Goal: Task Accomplishment & Management: Manage account settings

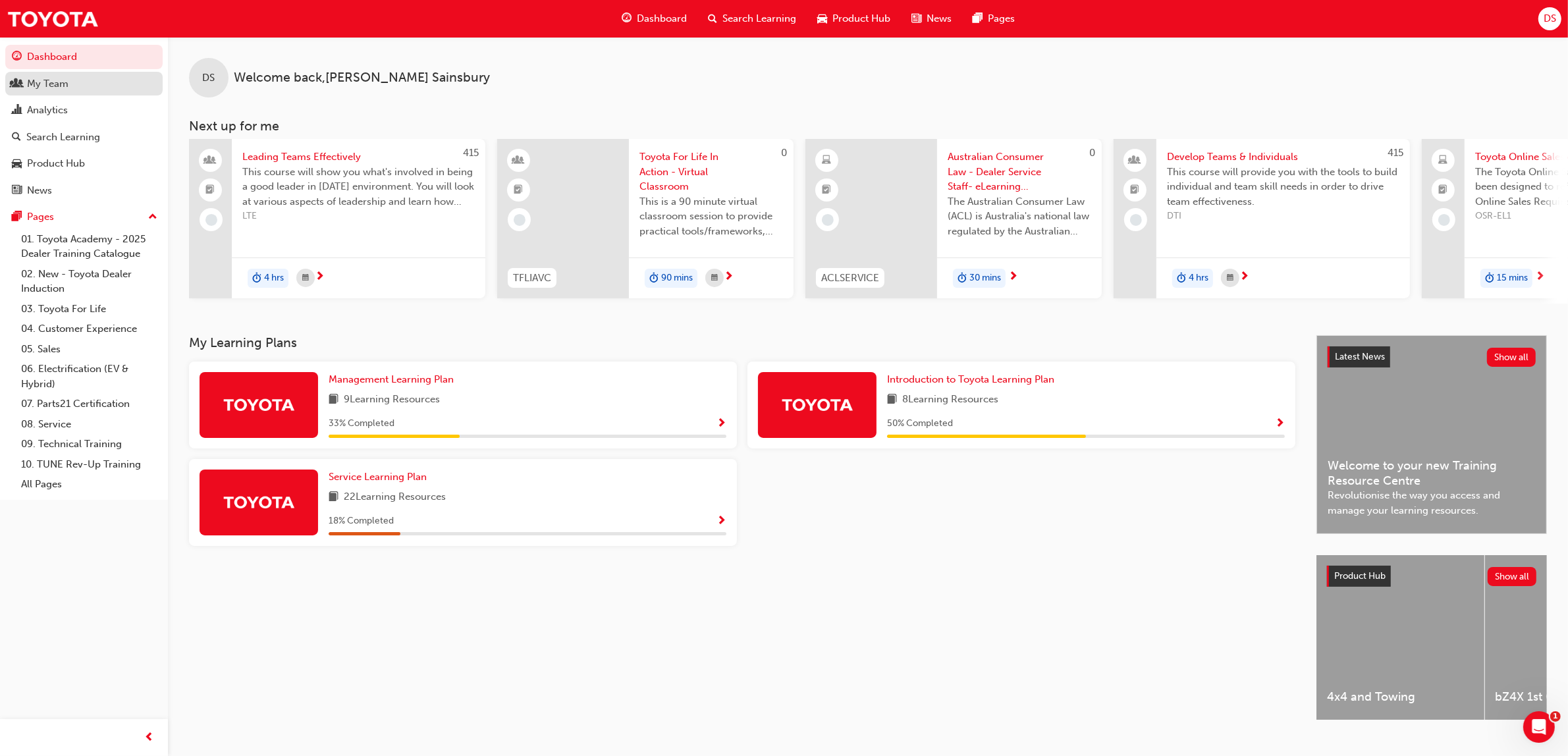
click at [56, 90] on div "My Team" at bounding box center [48, 84] width 41 height 15
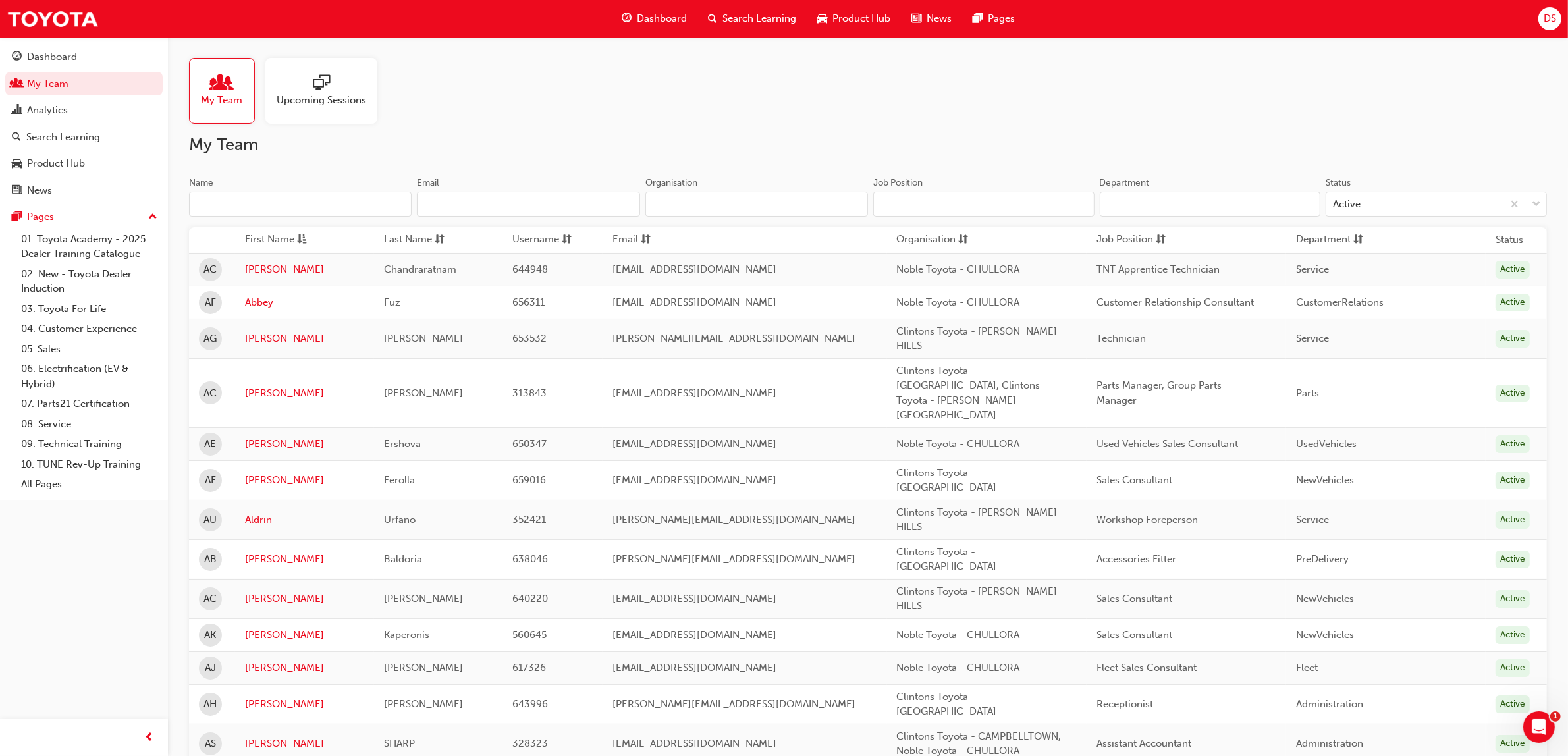
click at [307, 200] on input "Name" at bounding box center [300, 204] width 222 height 25
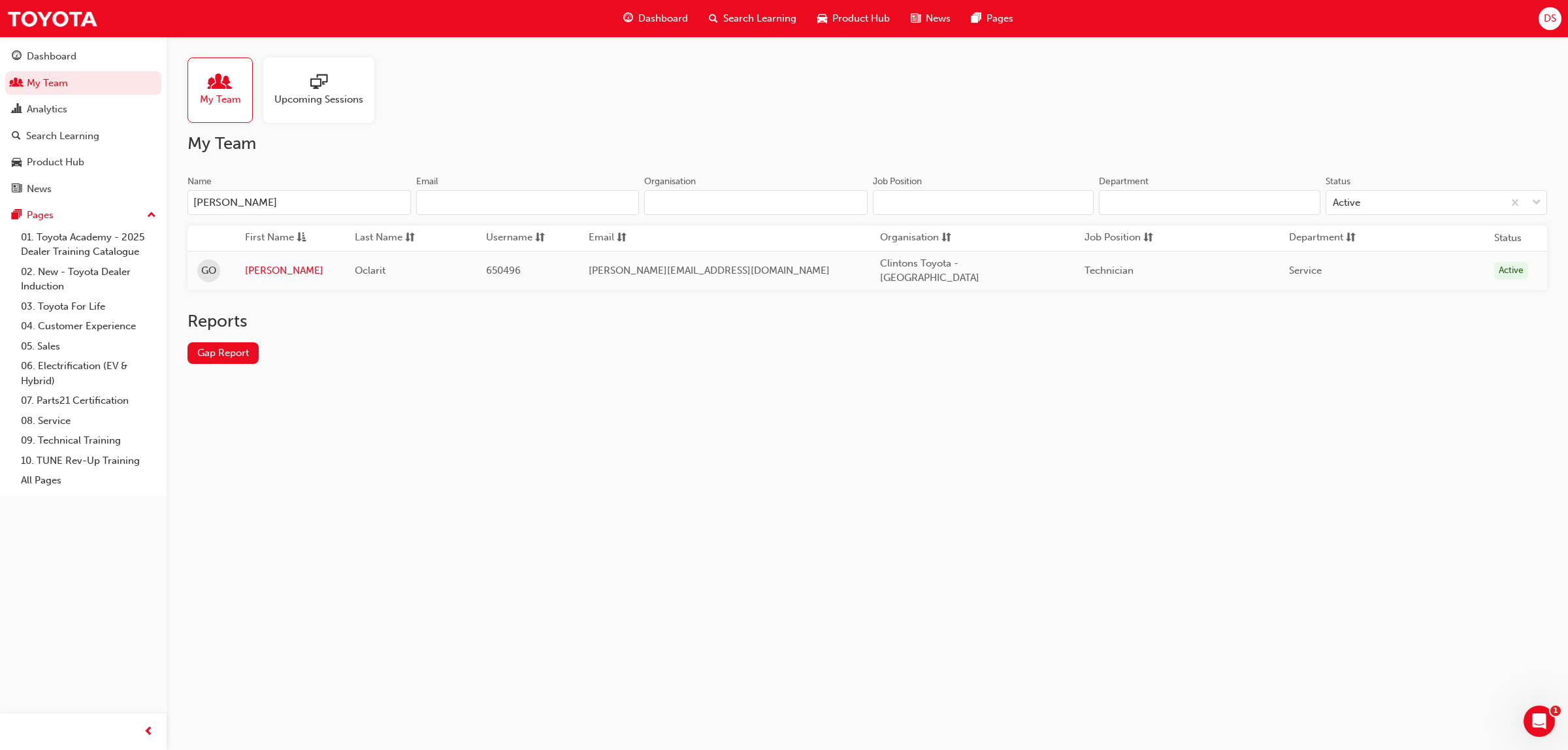
type input "[PERSON_NAME]"
click at [252, 265] on link "[PERSON_NAME]" at bounding box center [290, 271] width 90 height 15
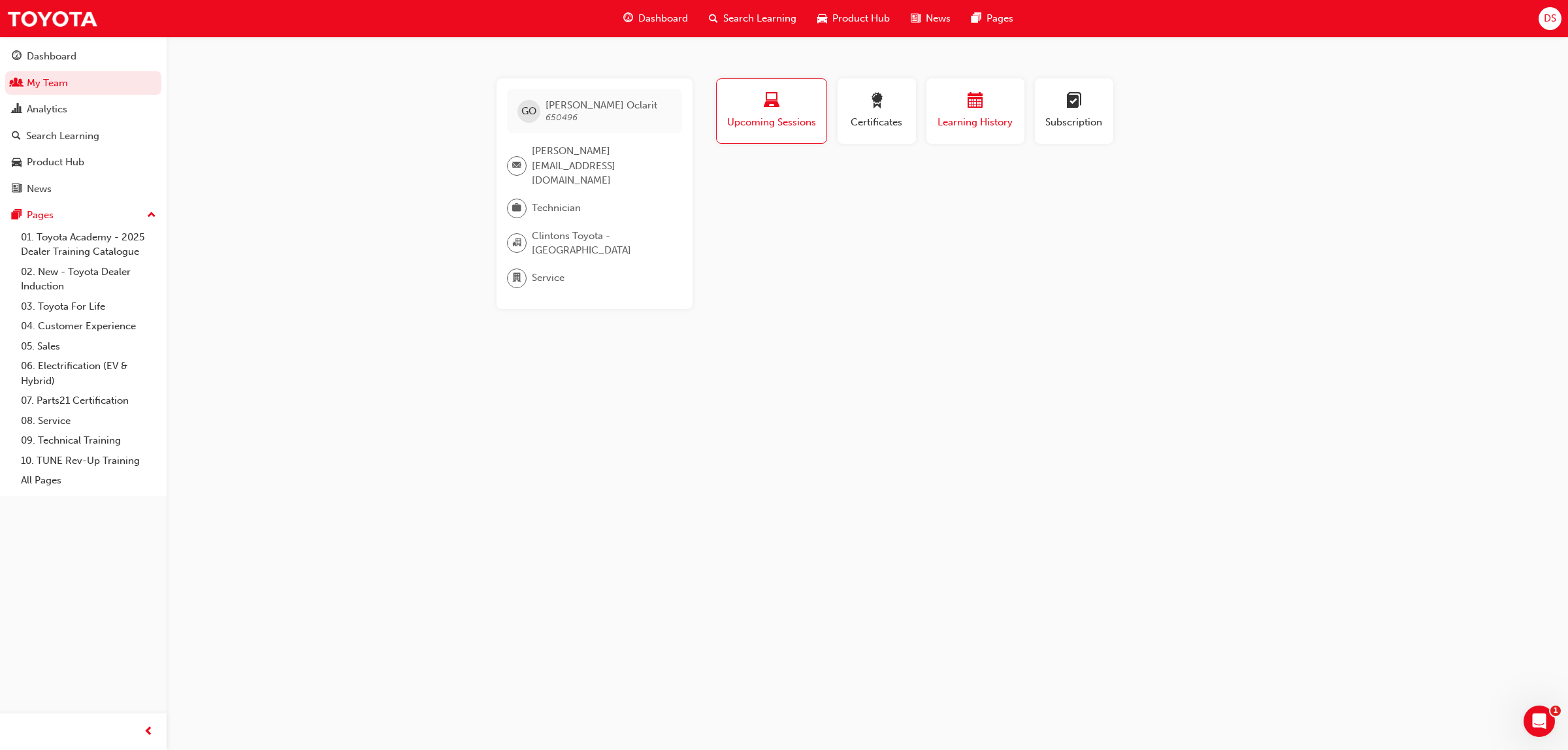
click at [984, 121] on span "Learning History" at bounding box center [975, 122] width 78 height 15
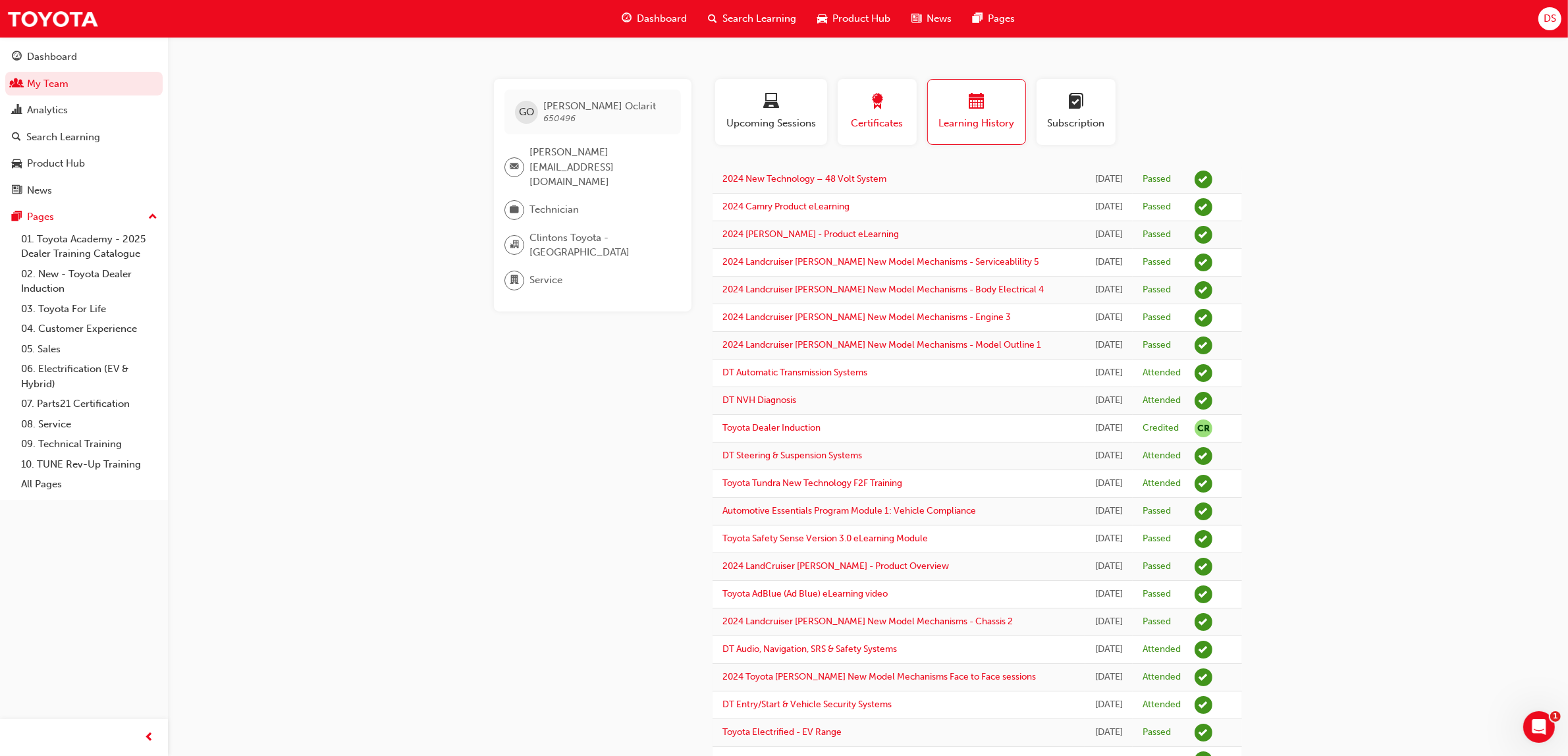
click at [887, 110] on div "button" at bounding box center [877, 104] width 59 height 21
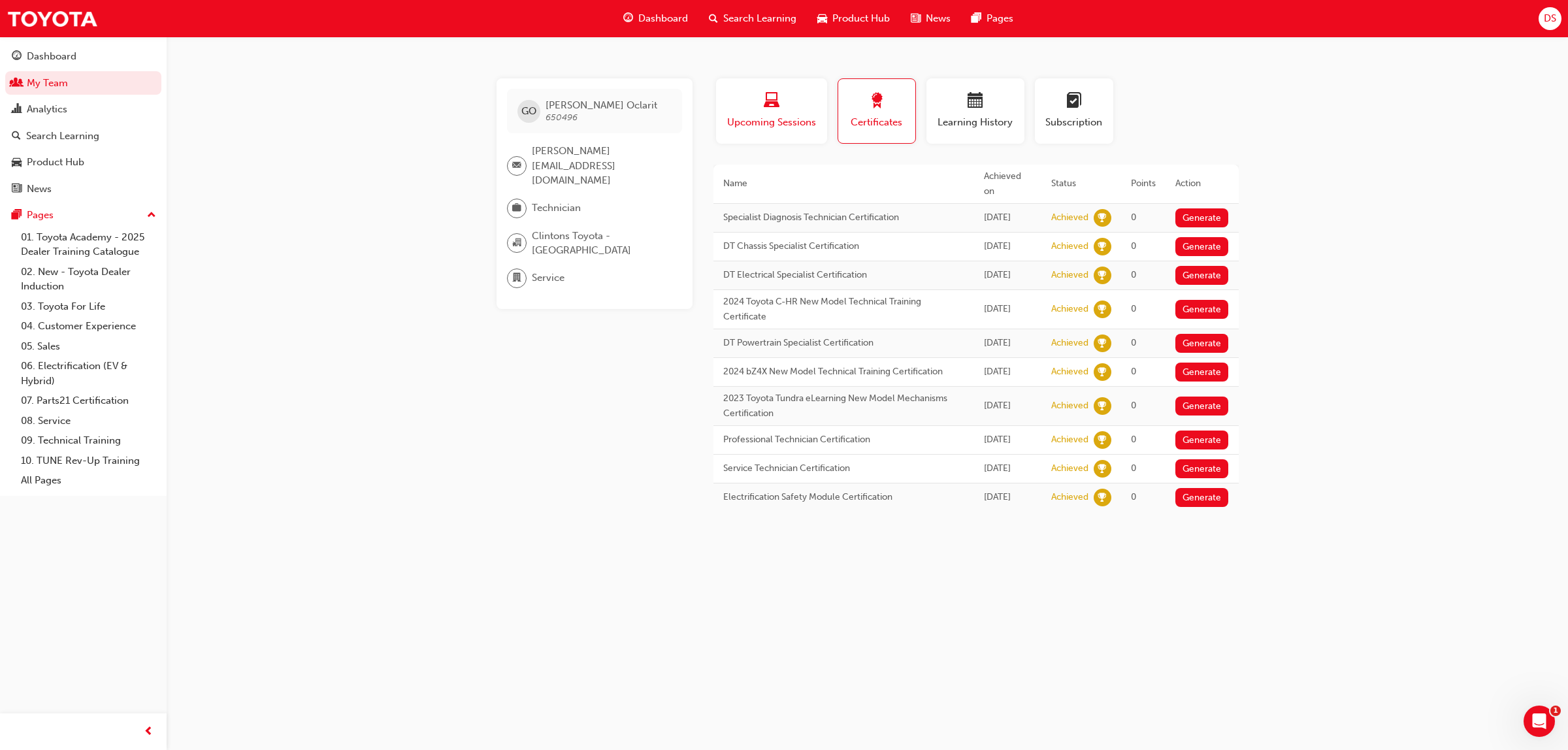
click at [765, 112] on div "Upcoming Sessions" at bounding box center [772, 111] width 92 height 37
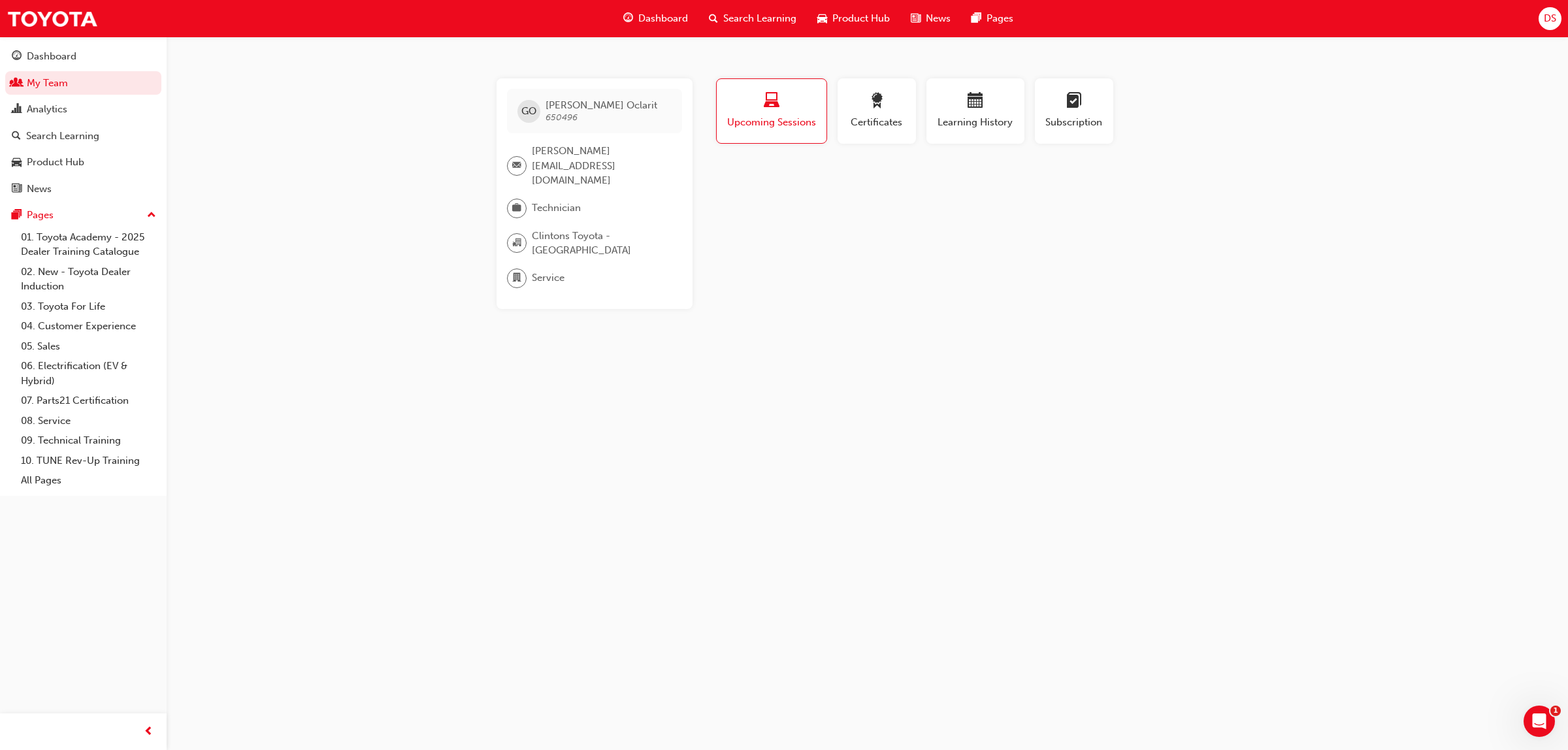
click at [750, 14] on span "Search Learning" at bounding box center [760, 18] width 73 height 15
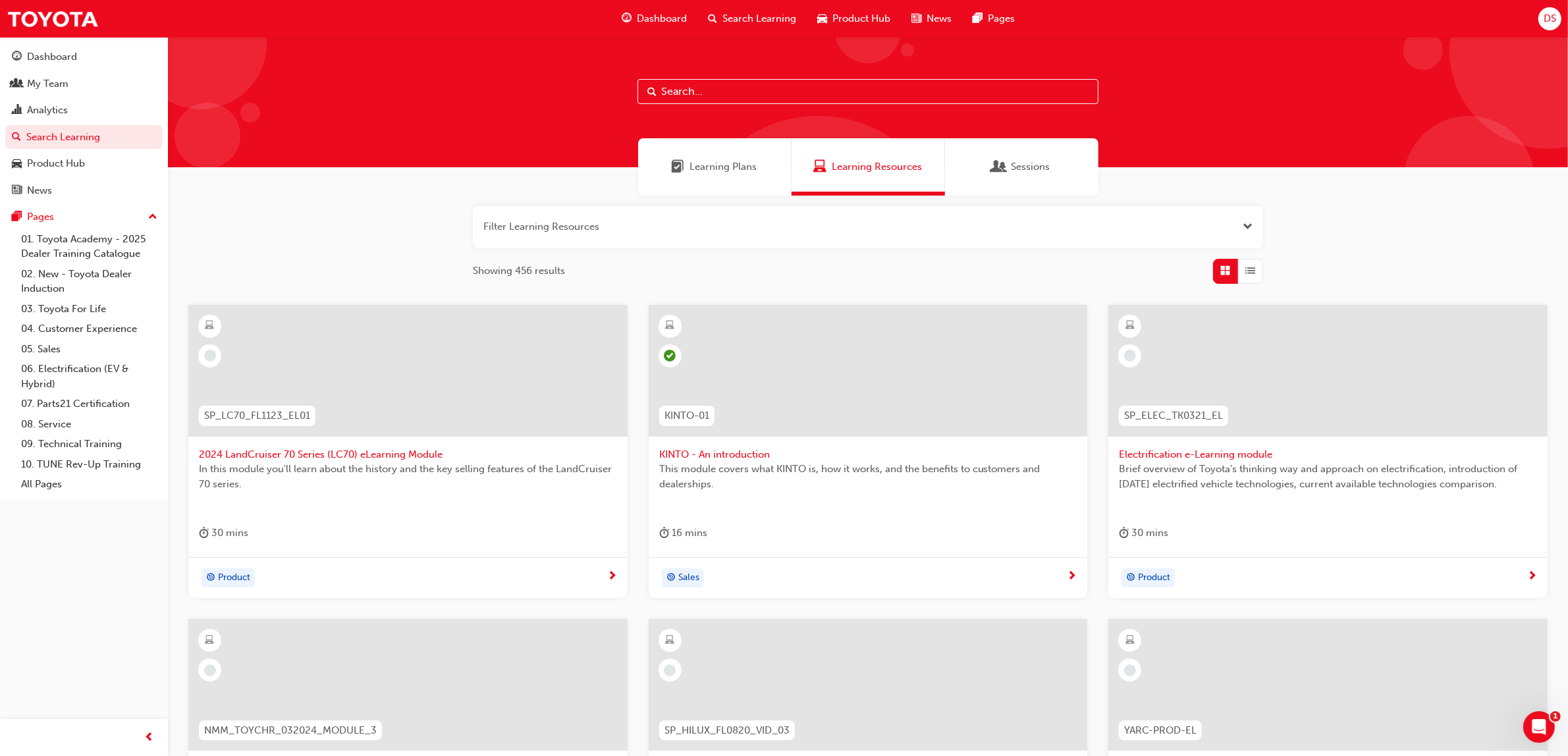
click at [565, 221] on button "button" at bounding box center [868, 227] width 790 height 42
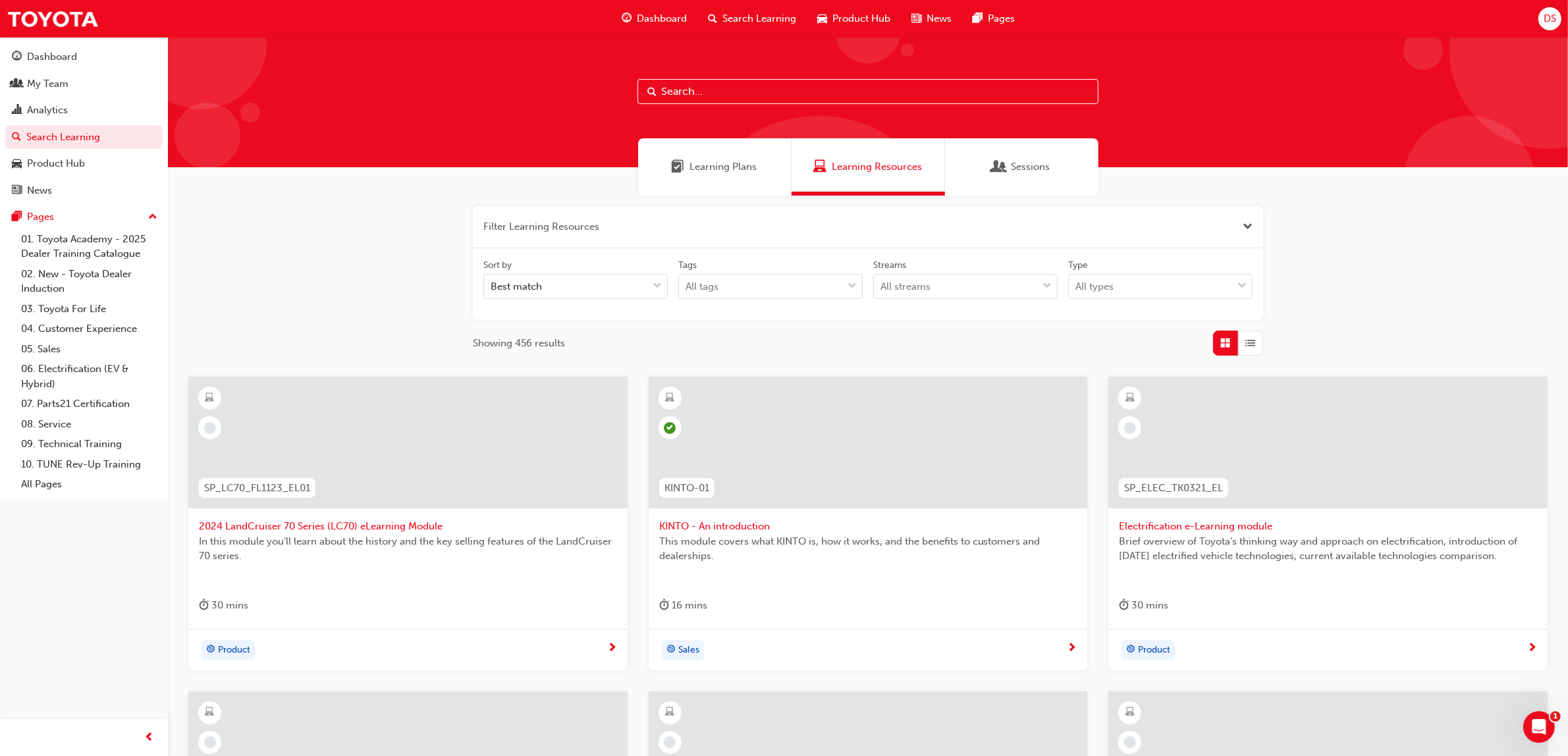
click at [473, 206] on button "button" at bounding box center [868, 227] width 790 height 42
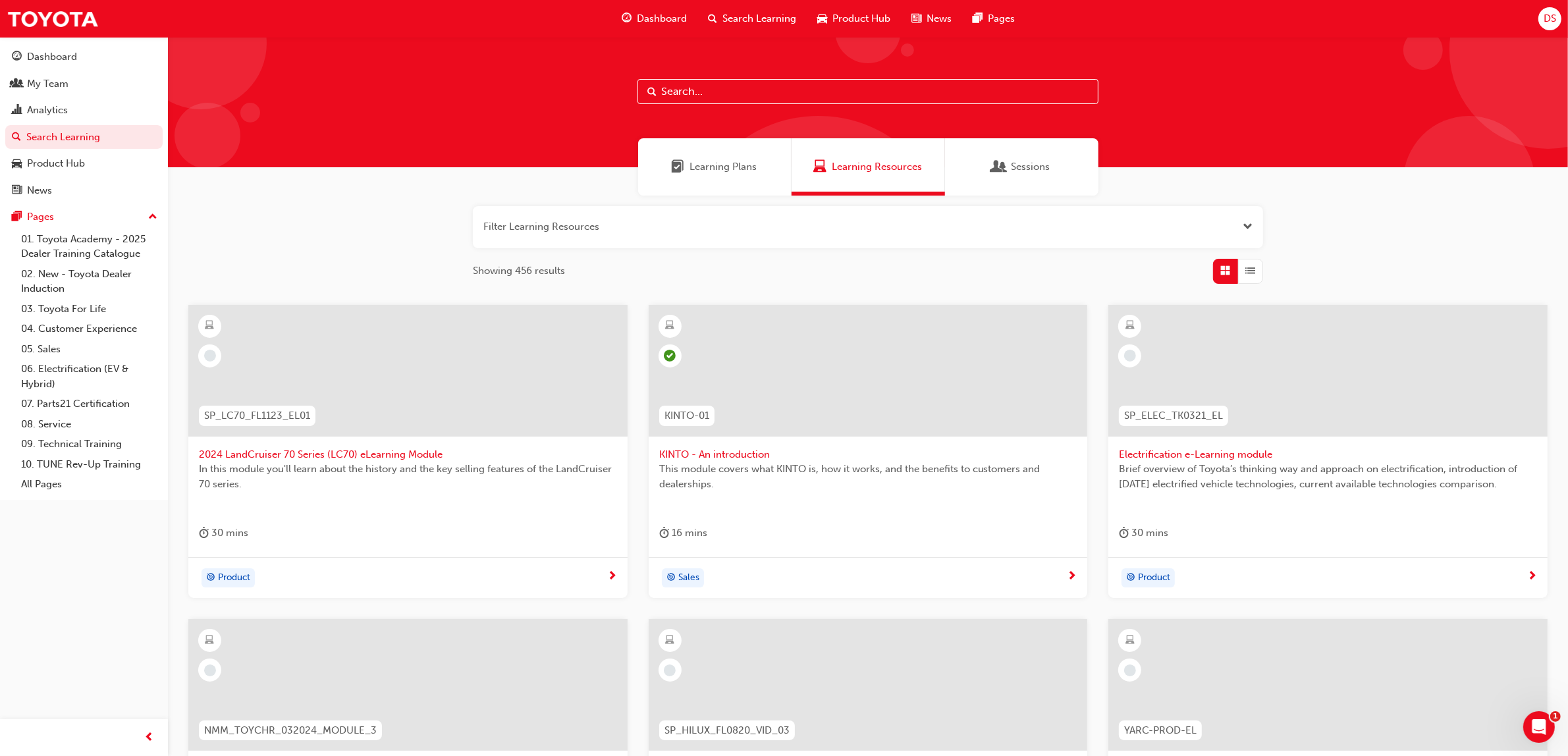
click at [715, 97] on input "text" at bounding box center [867, 91] width 461 height 25
type input "technical advisor"
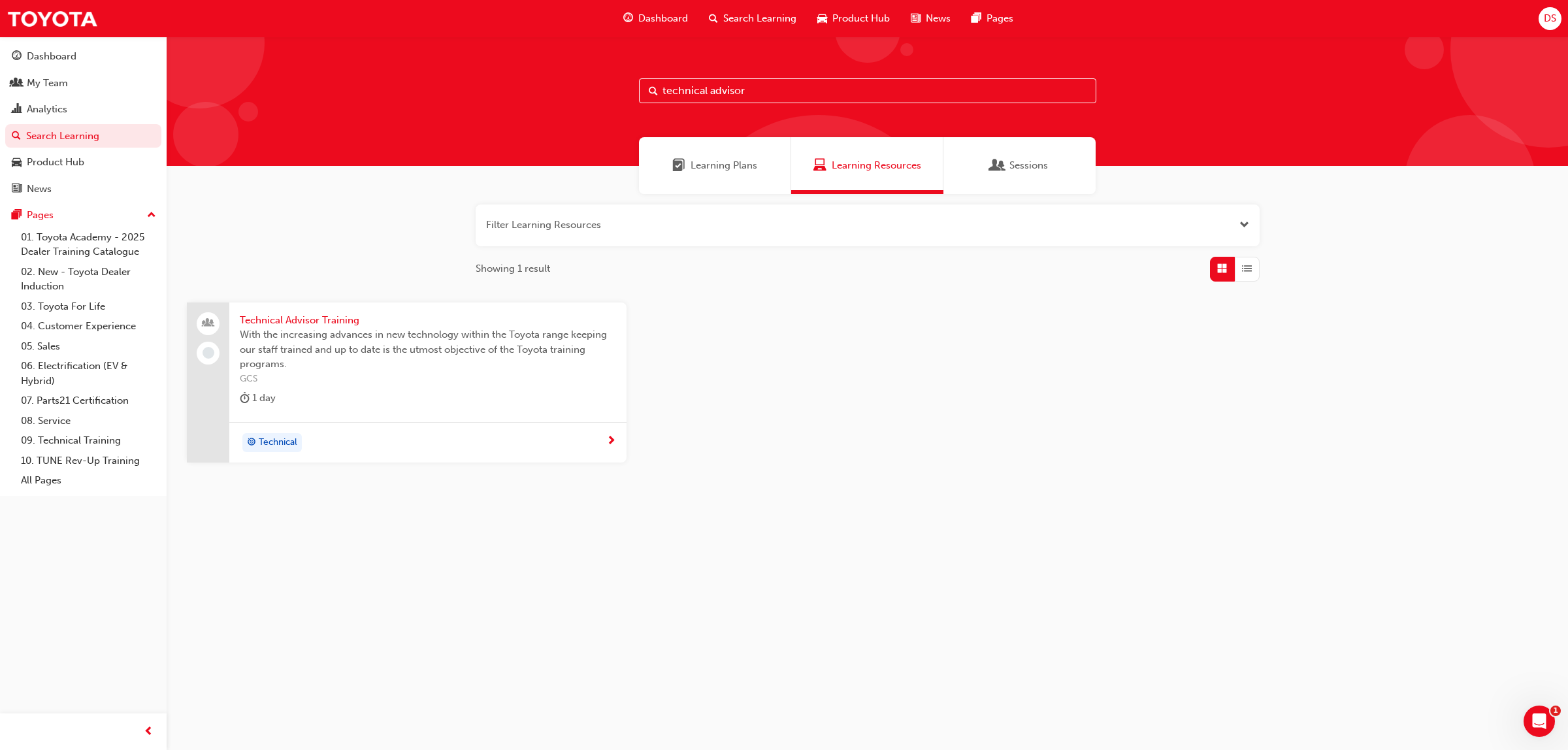
click at [333, 340] on span "With the increasing advances in new technology within the Toyota range keeping …" at bounding box center [428, 349] width 376 height 44
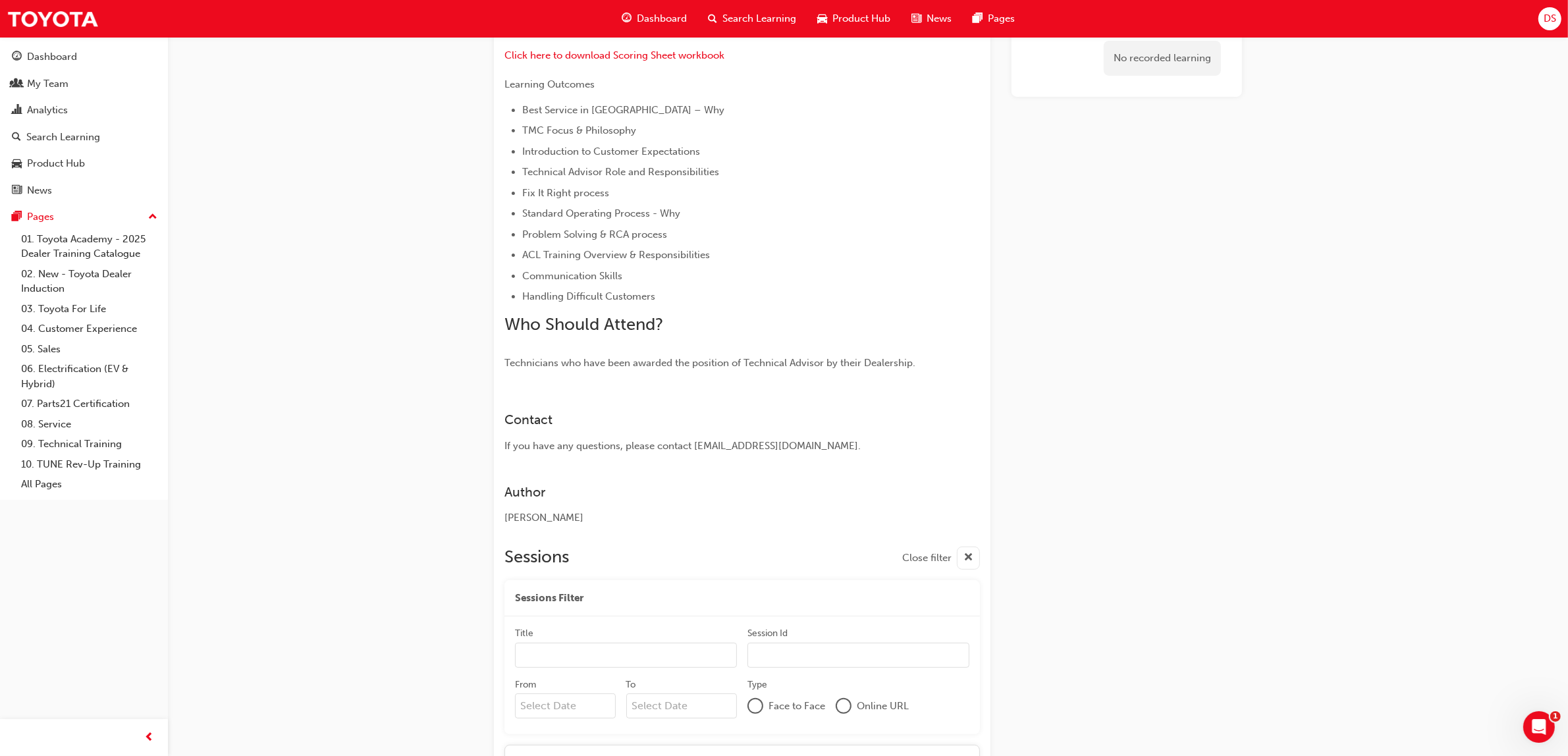
scroll to position [741, 0]
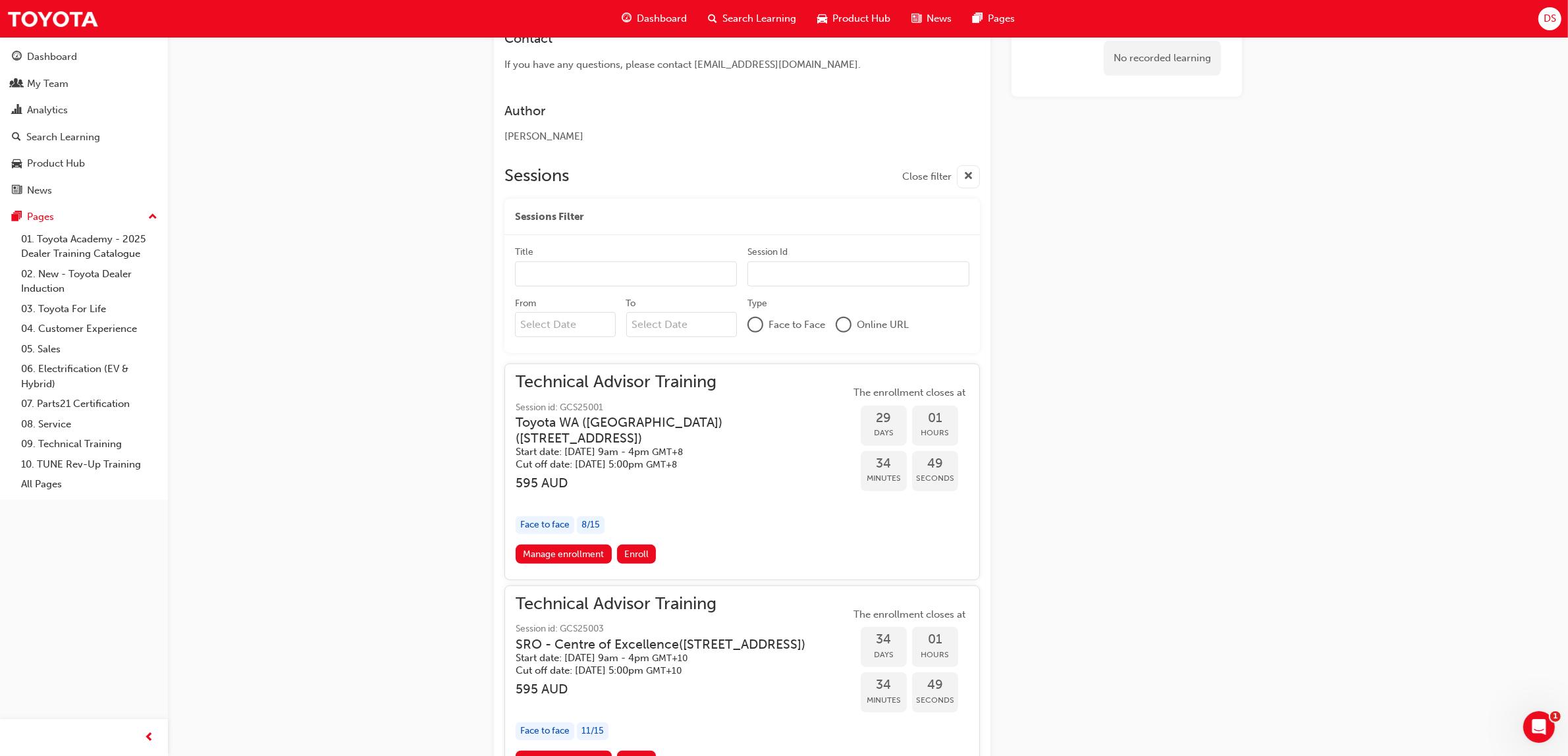
click at [756, 320] on div at bounding box center [755, 325] width 13 height 14
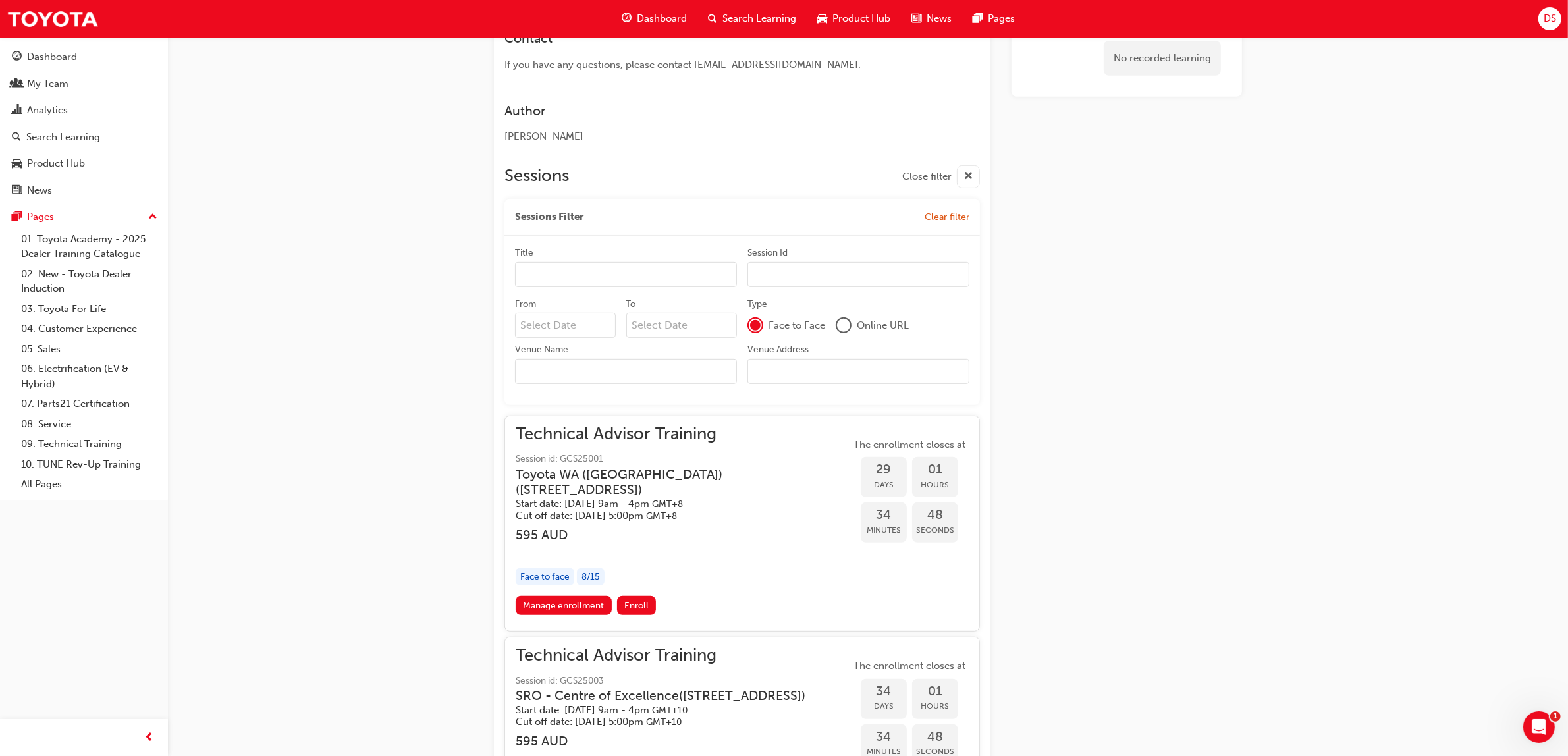
click at [591, 374] on input "Venue Name" at bounding box center [626, 371] width 222 height 25
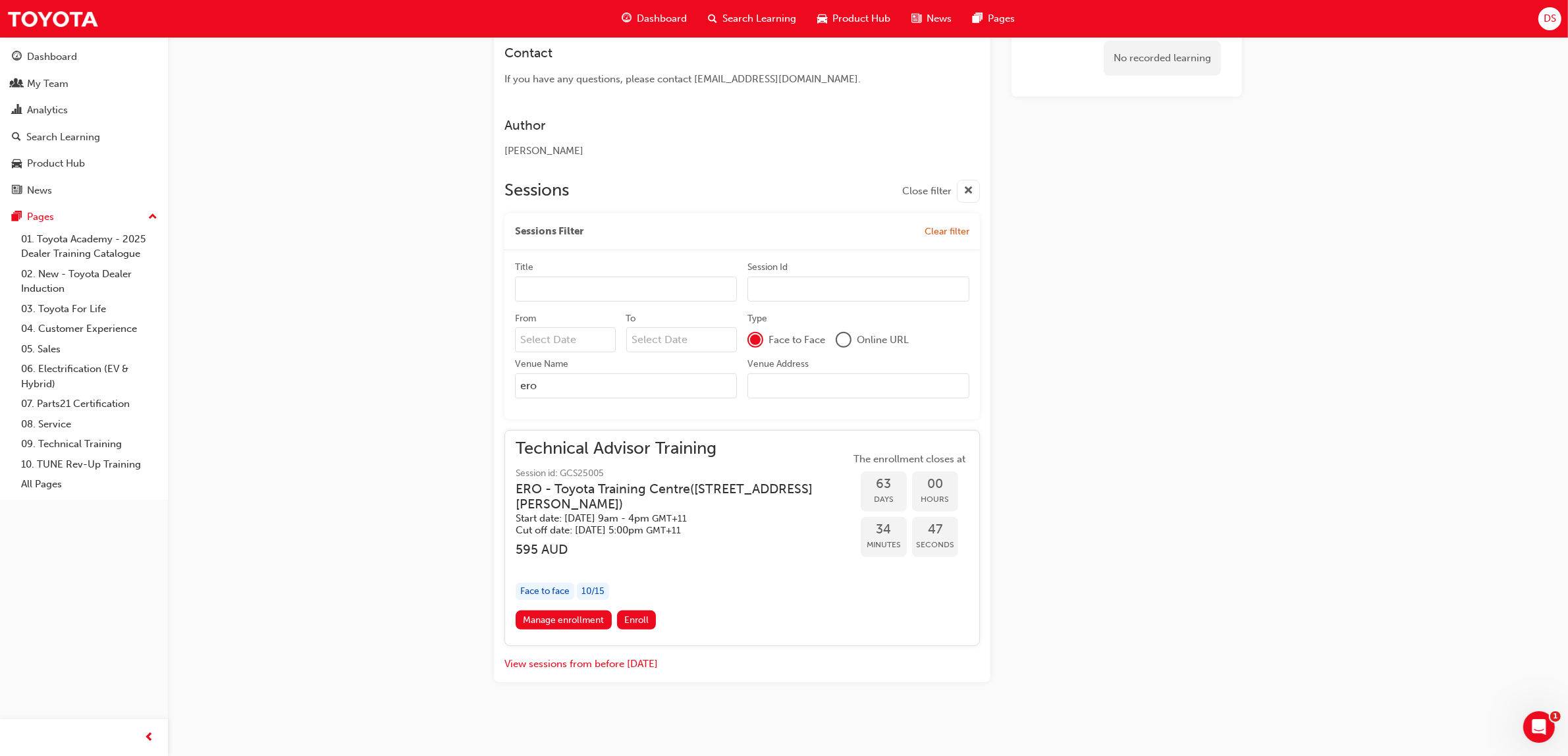
type input "ero"
click at [568, 619] on link "Manage enrollment" at bounding box center [563, 620] width 96 height 19
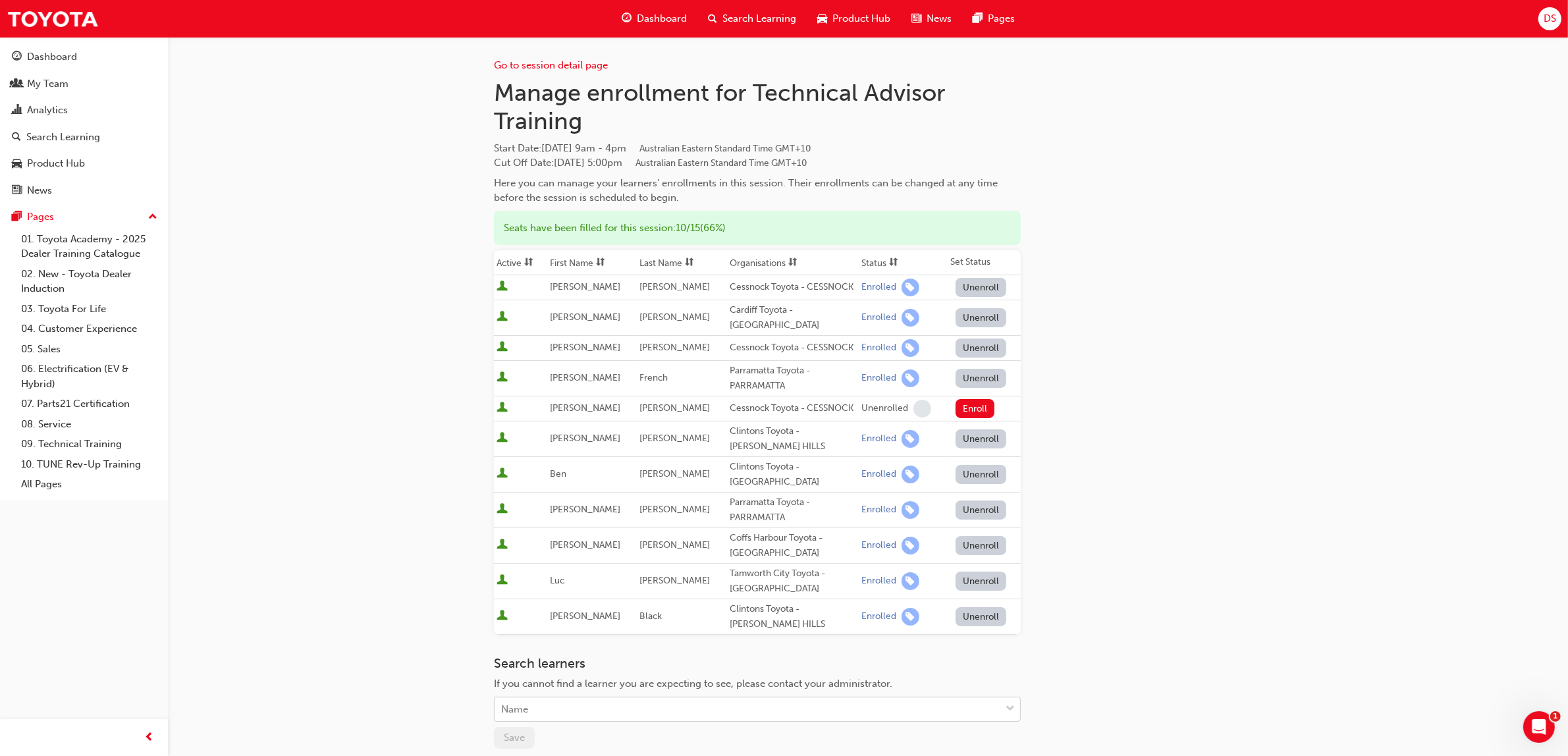
click at [527, 702] on div "Name" at bounding box center [514, 709] width 27 height 15
type input "[PERSON_NAME]"
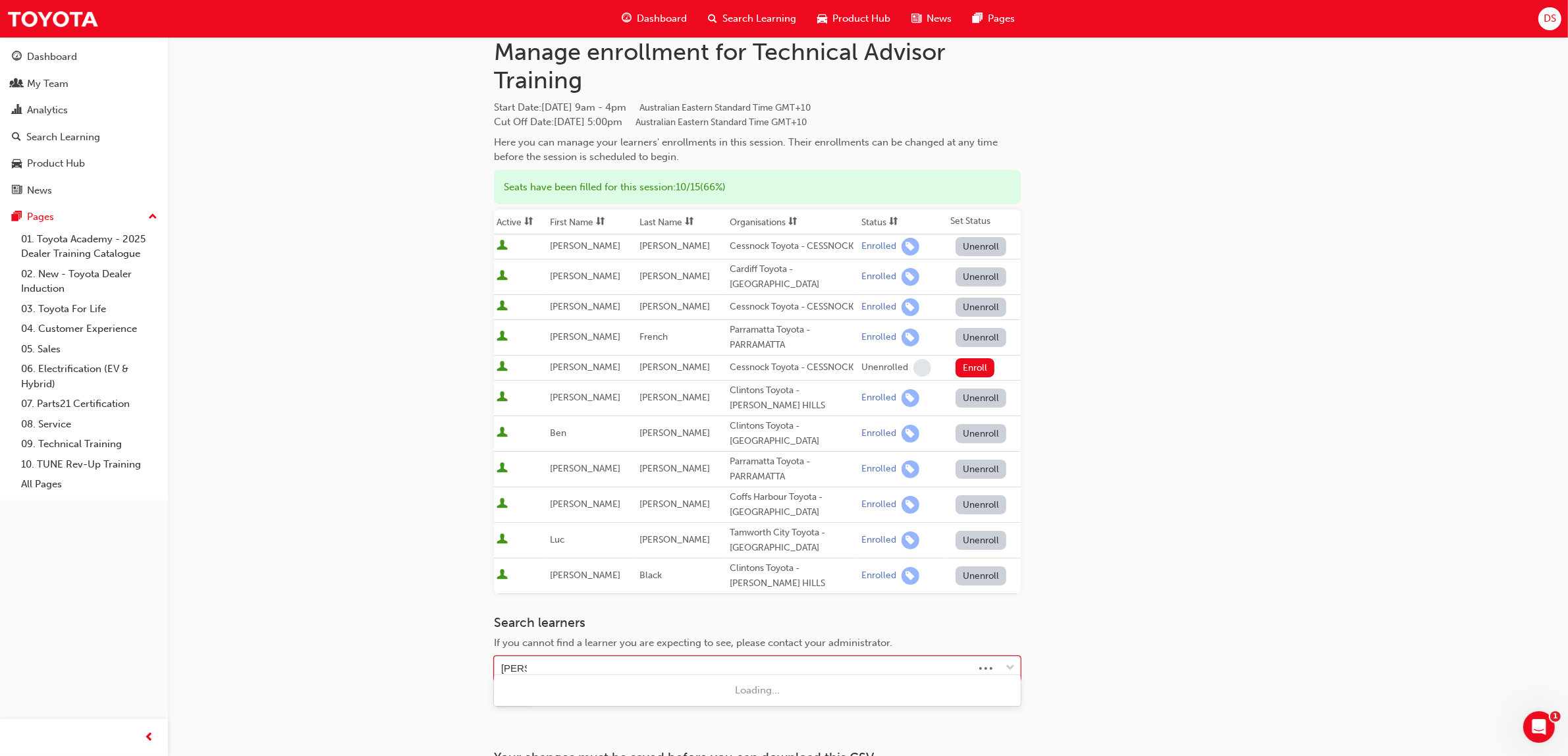
scroll to position [82, 0]
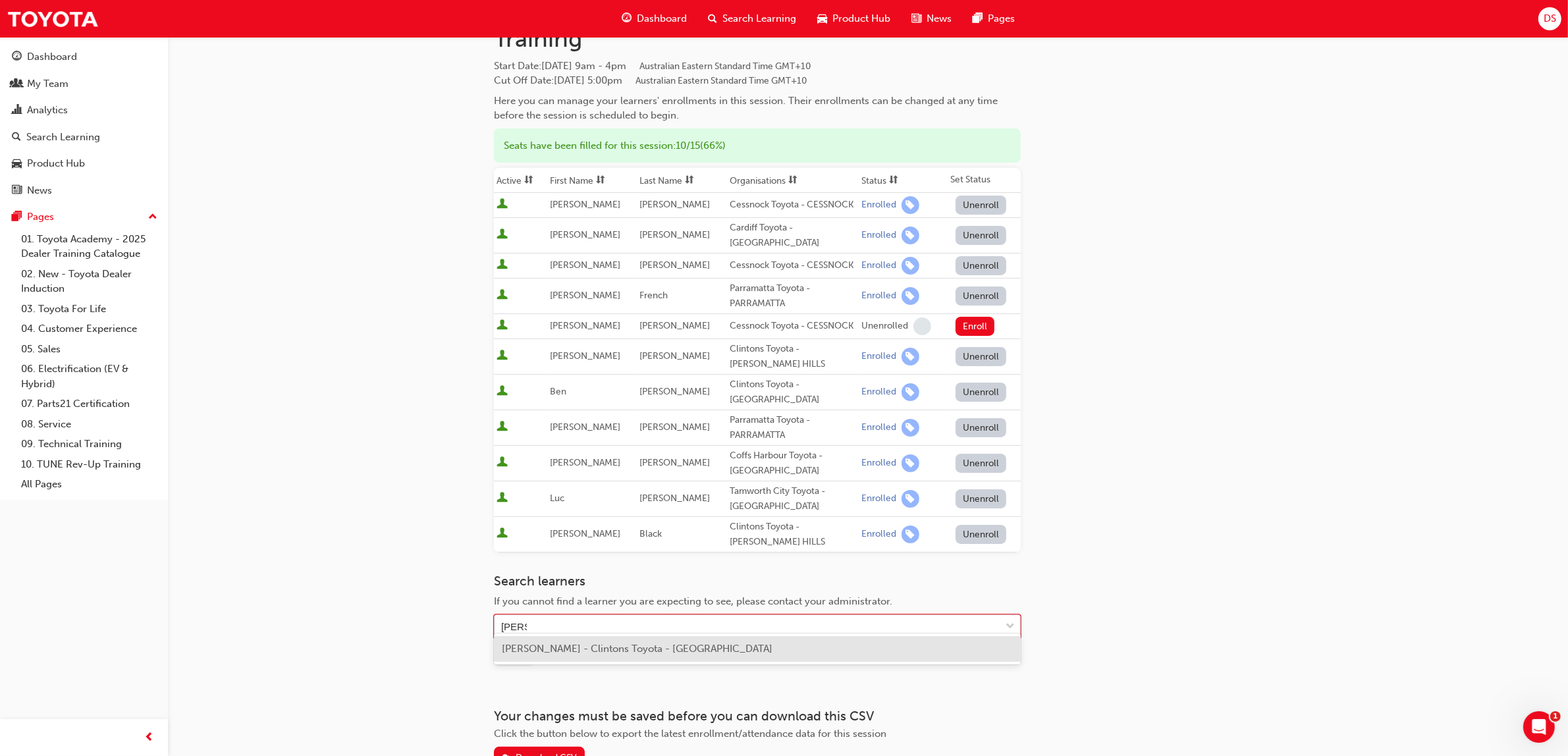
click at [620, 644] on span "[PERSON_NAME] - Clintons Toyota - [GEOGRAPHIC_DATA]" at bounding box center [637, 649] width 271 height 12
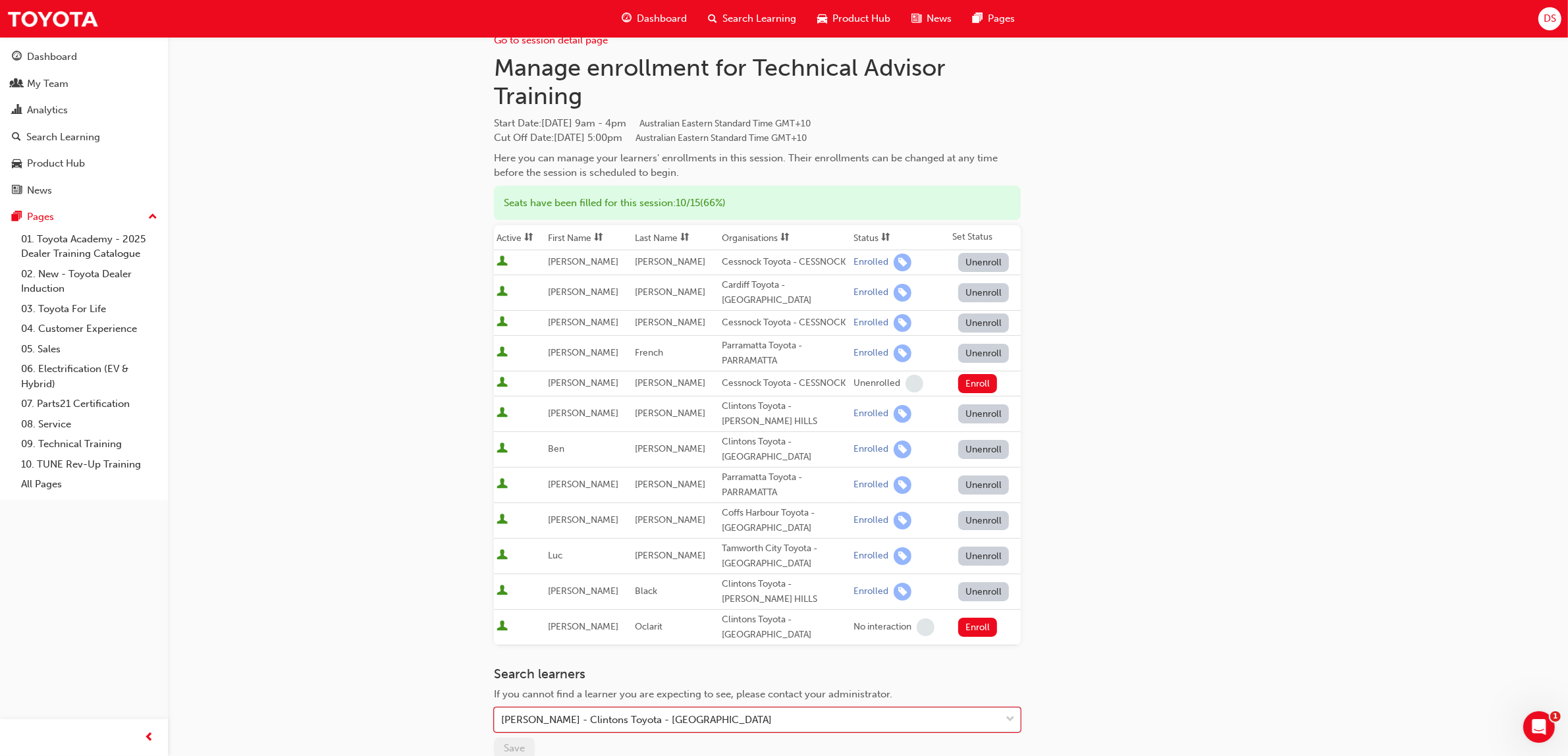
scroll to position [0, 0]
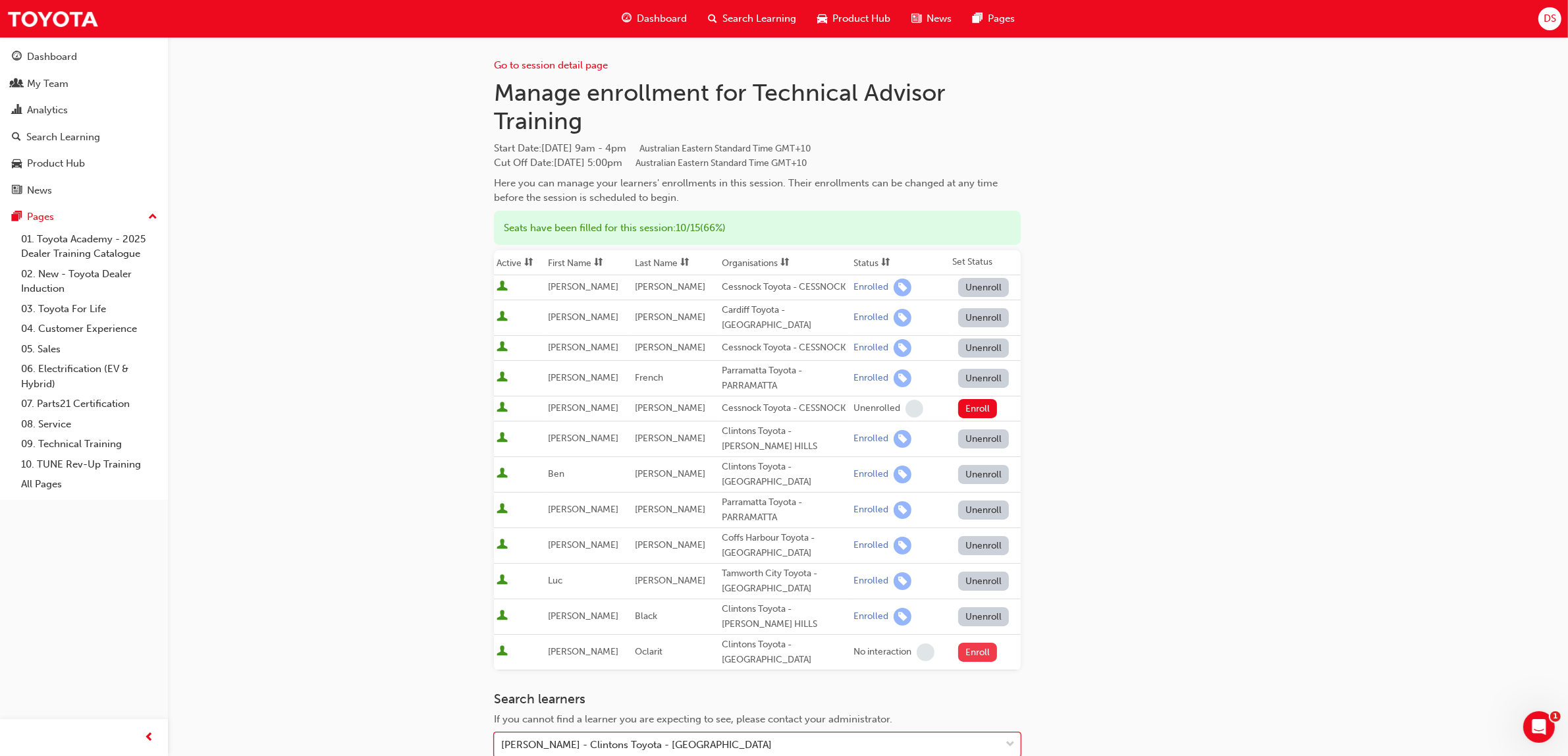
click at [969, 643] on button "Enroll" at bounding box center [978, 652] width 40 height 19
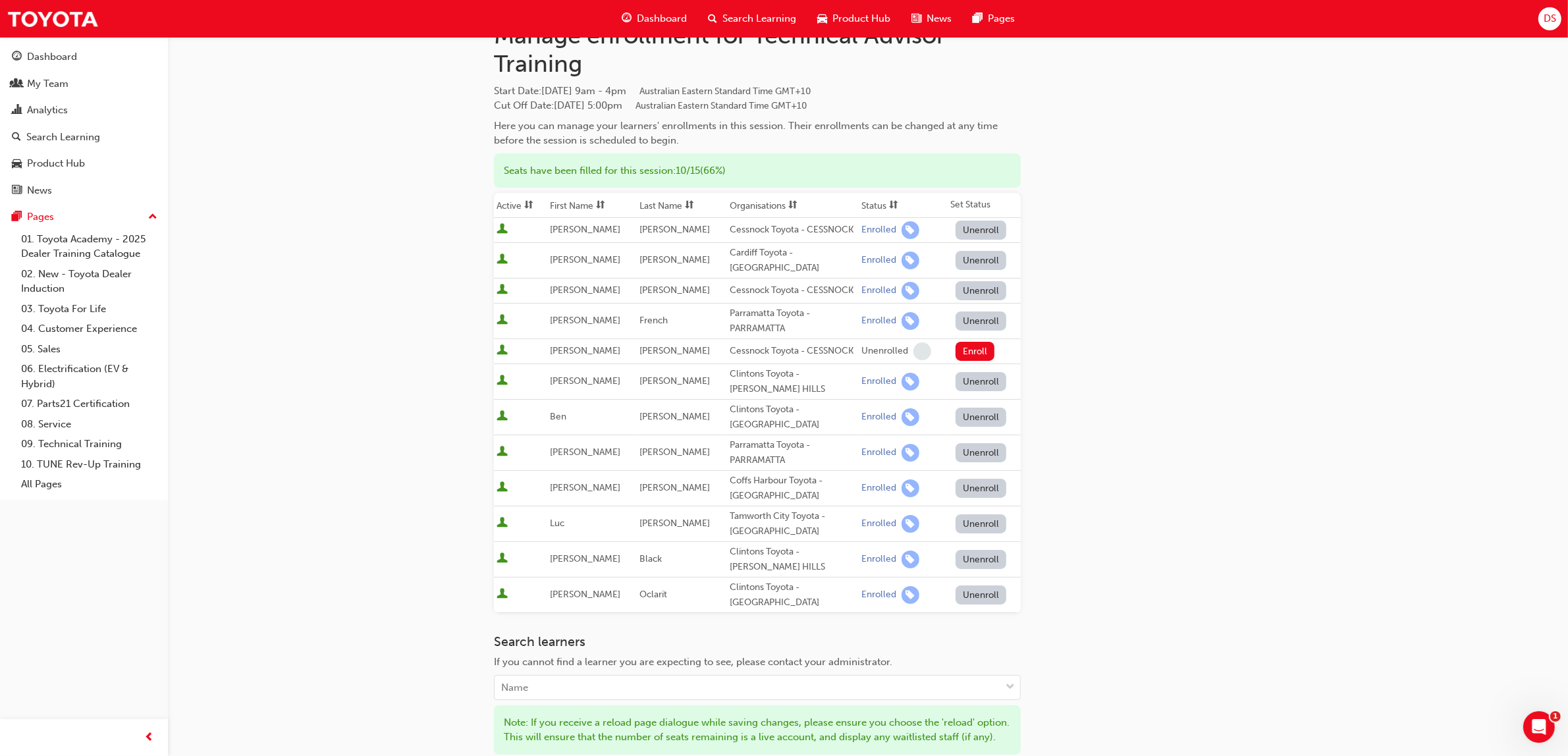
scroll to position [247, 0]
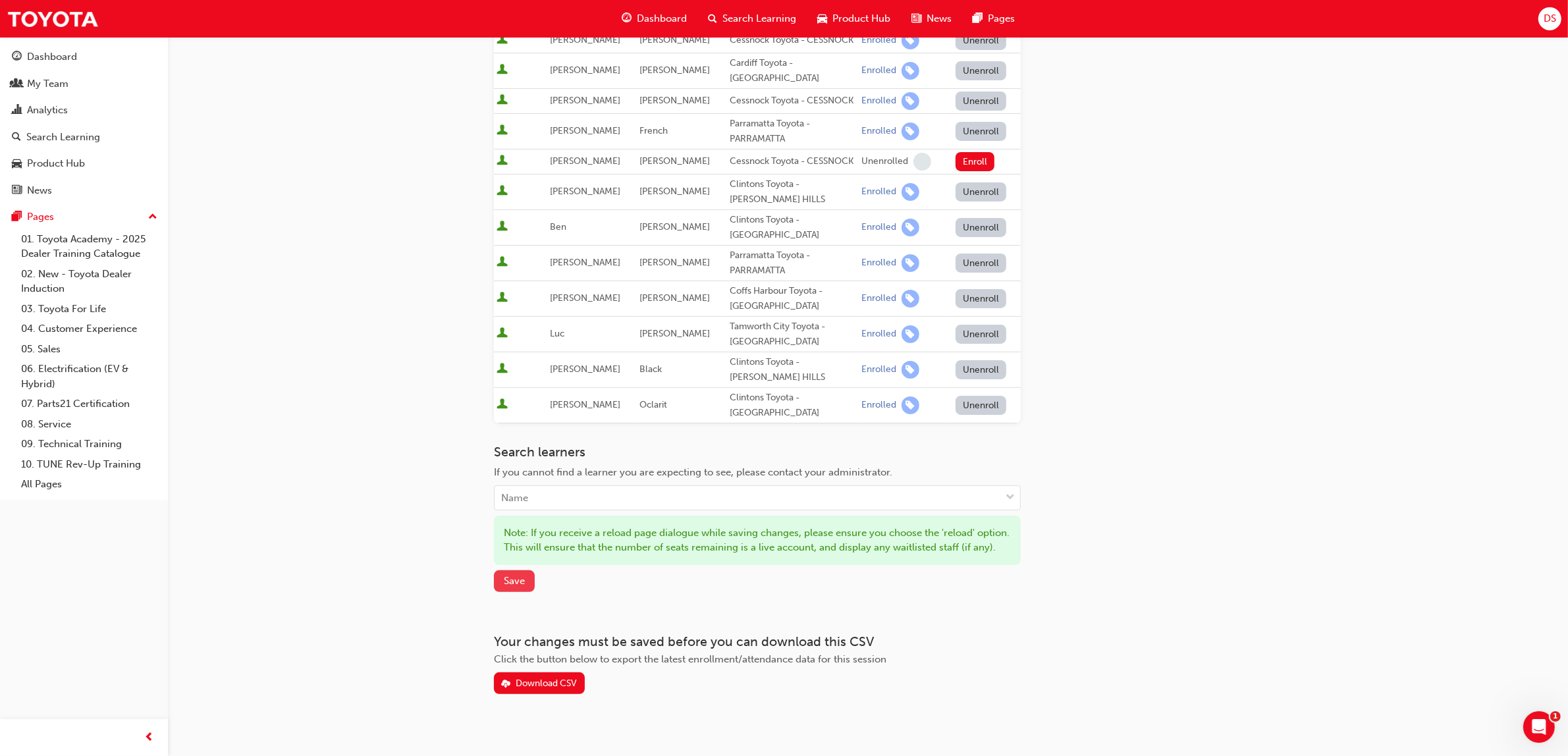
click at [514, 583] on span "Save" at bounding box center [514, 580] width 21 height 12
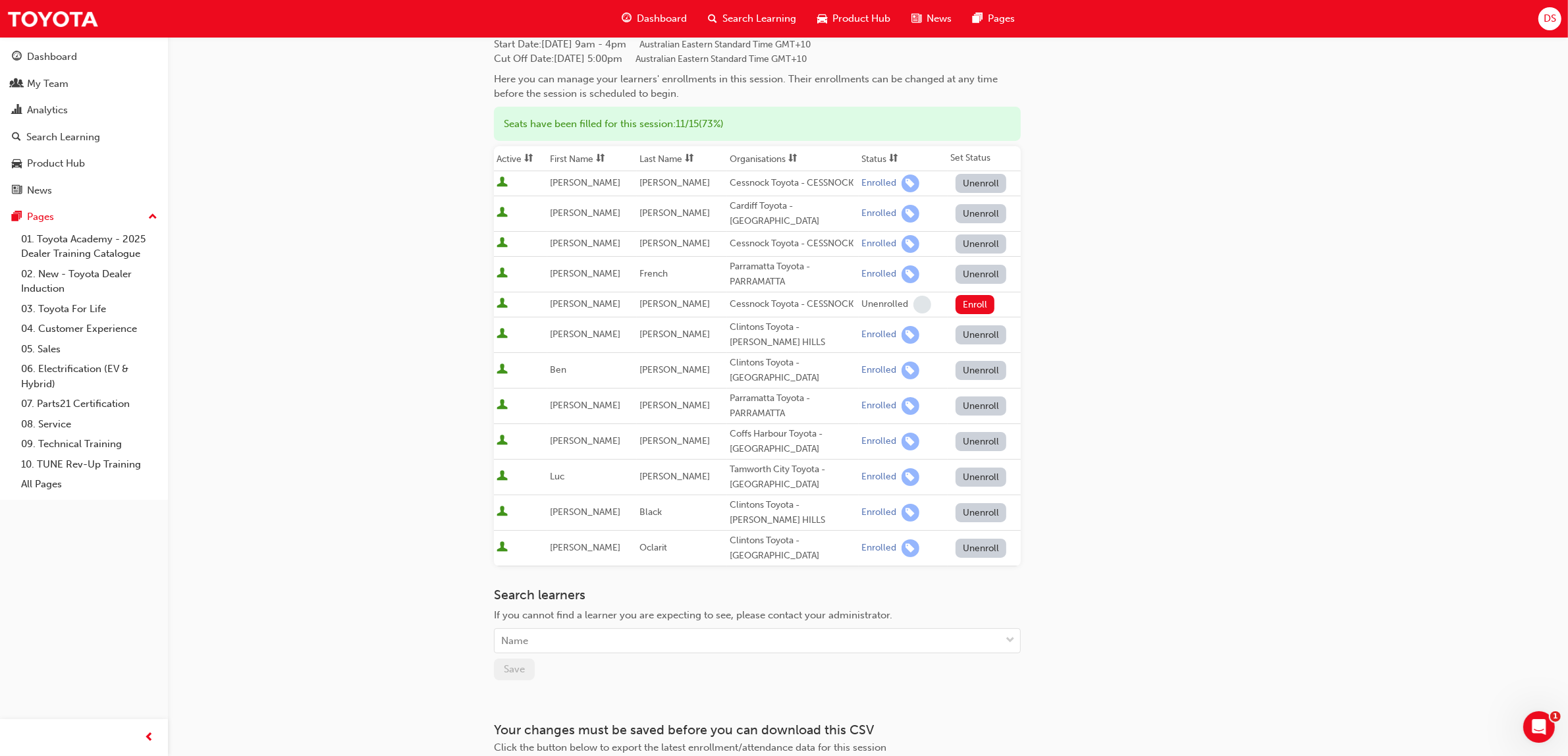
scroll to position [193, 0]
